Goal: Communication & Community: Answer question/provide support

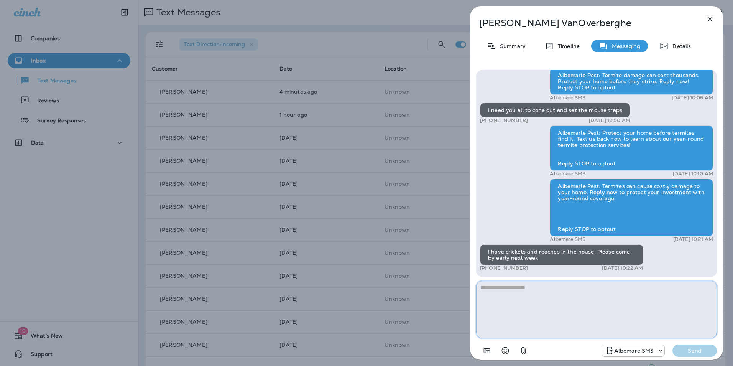
click at [516, 291] on textarea at bounding box center [596, 310] width 241 height 58
type textarea "*"
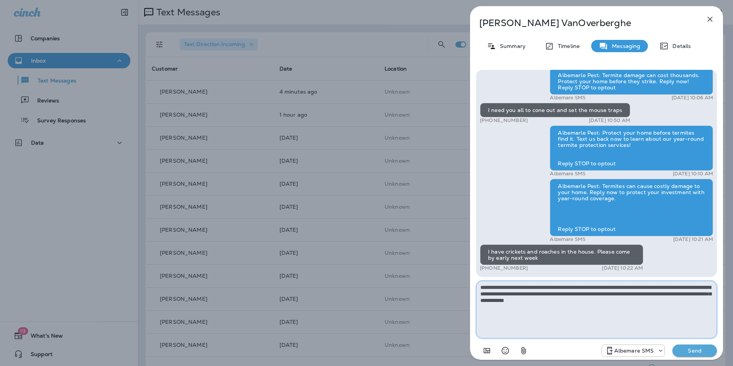
type textarea "**********"
click at [692, 353] on p "Send" at bounding box center [695, 350] width 32 height 7
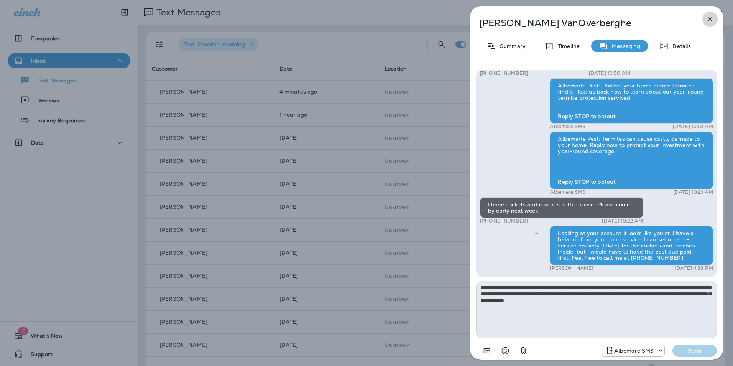
click at [707, 19] on icon "button" at bounding box center [710, 19] width 9 height 9
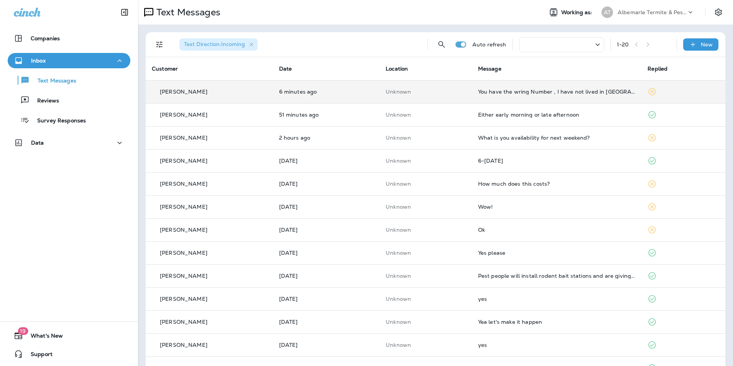
click at [528, 91] on div "You have the wring Number , I have not lived in [GEOGRAPHIC_DATA] for 3 years" at bounding box center [557, 92] width 158 height 6
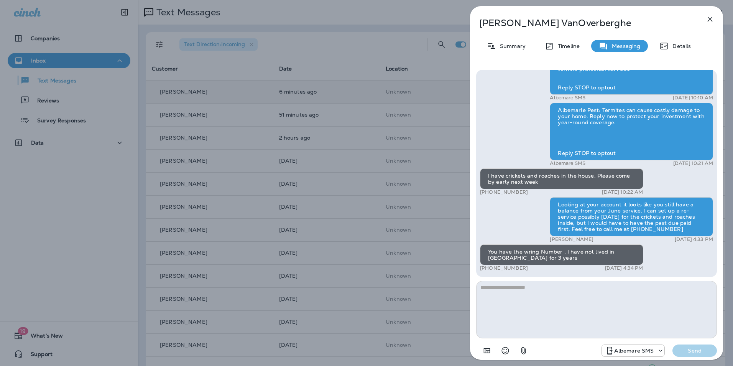
click at [704, 20] on button "button" at bounding box center [710, 19] width 15 height 15
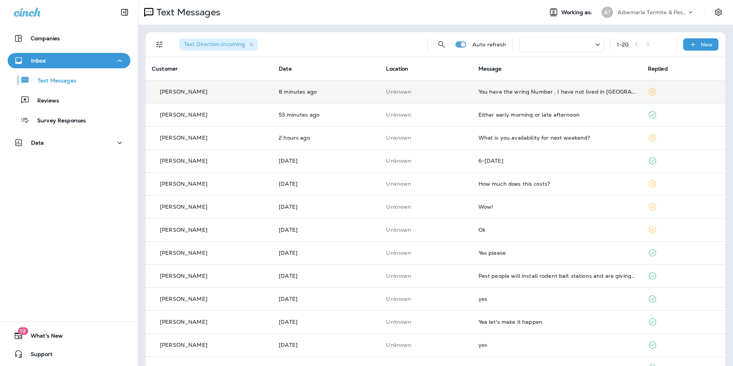
click at [509, 89] on div "You have the wring Number , I have not lived in [GEOGRAPHIC_DATA] for 3 years" at bounding box center [557, 92] width 157 height 6
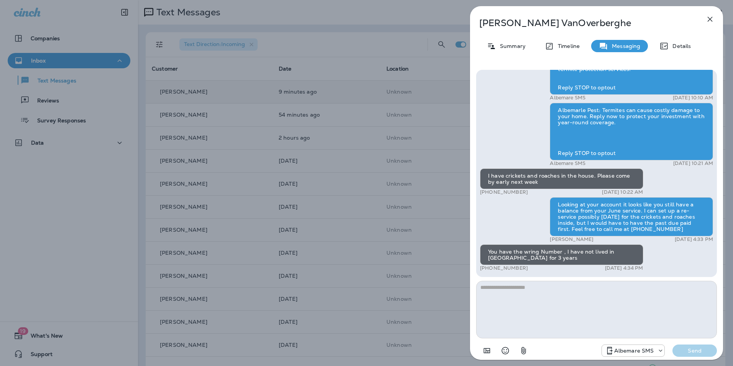
click at [504, 299] on textarea at bounding box center [596, 310] width 241 height 58
type textarea "**********"
click at [699, 344] on button "Send" at bounding box center [695, 350] width 44 height 12
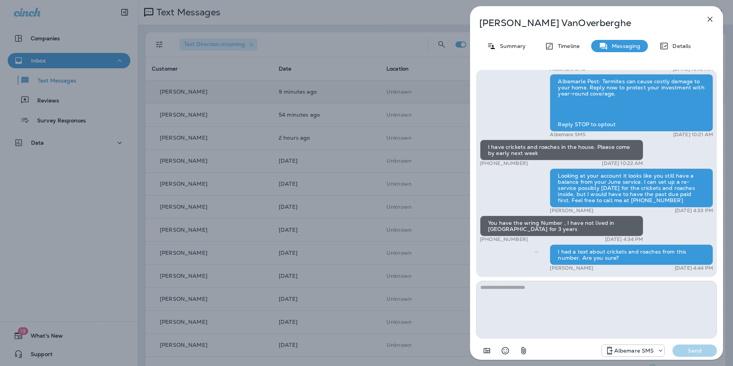
click at [708, 20] on icon "button" at bounding box center [710, 19] width 9 height 9
